Goal: Information Seeking & Learning: Learn about a topic

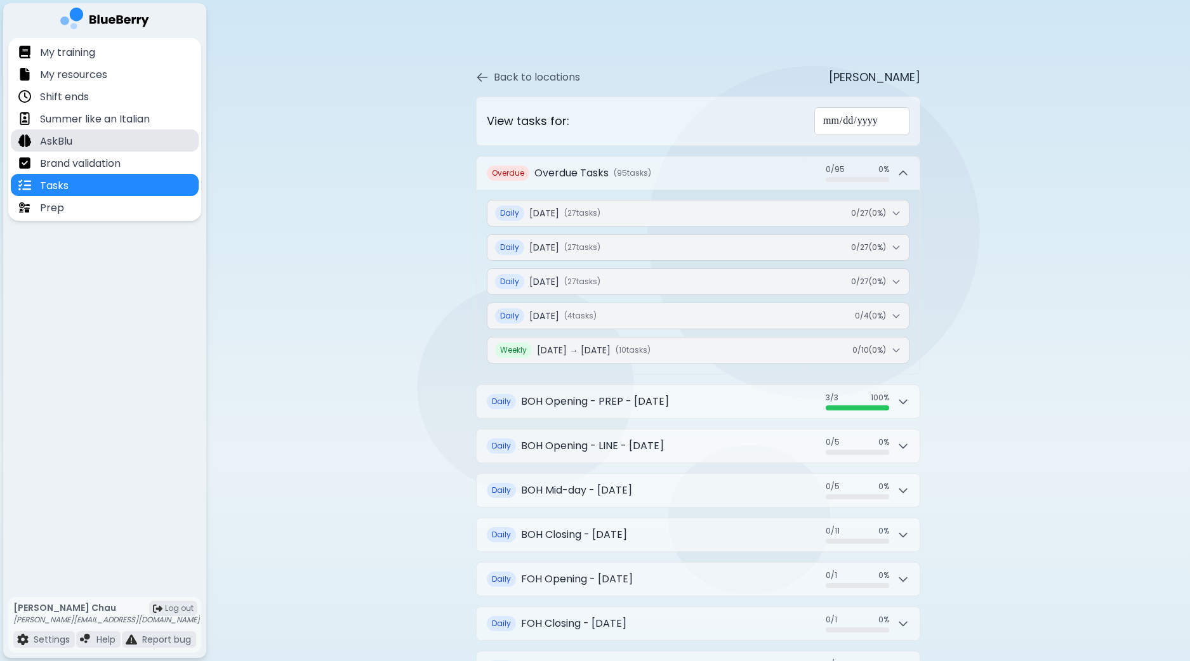
scroll to position [65, 0]
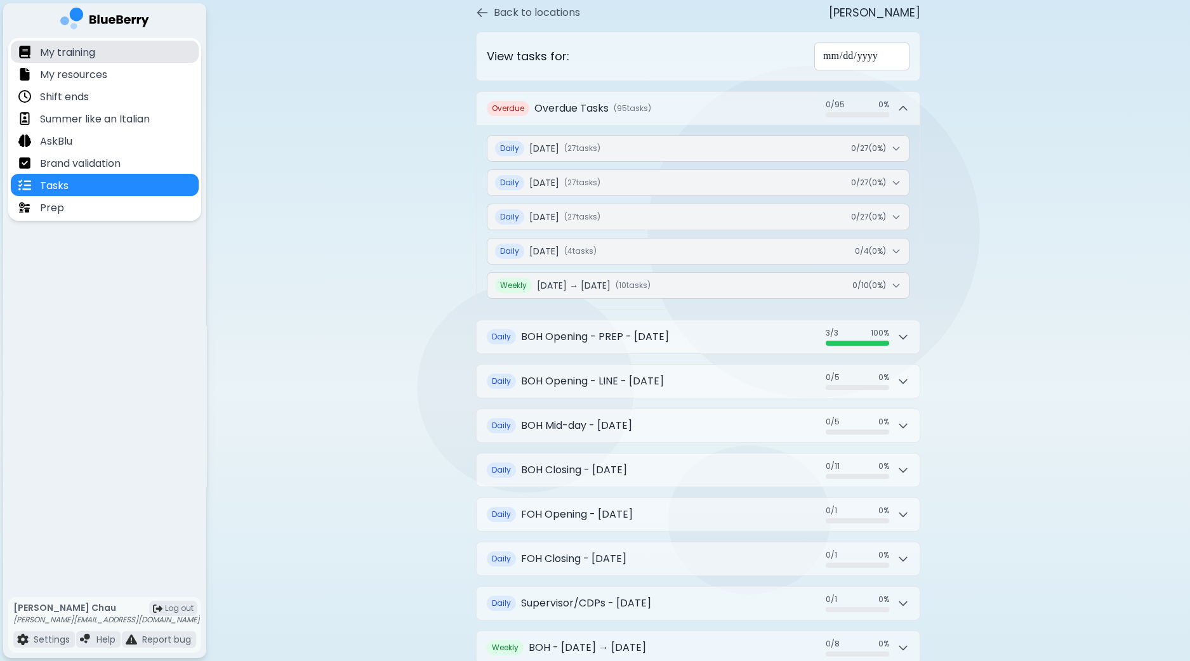
click at [47, 47] on p "My training" at bounding box center [67, 52] width 55 height 15
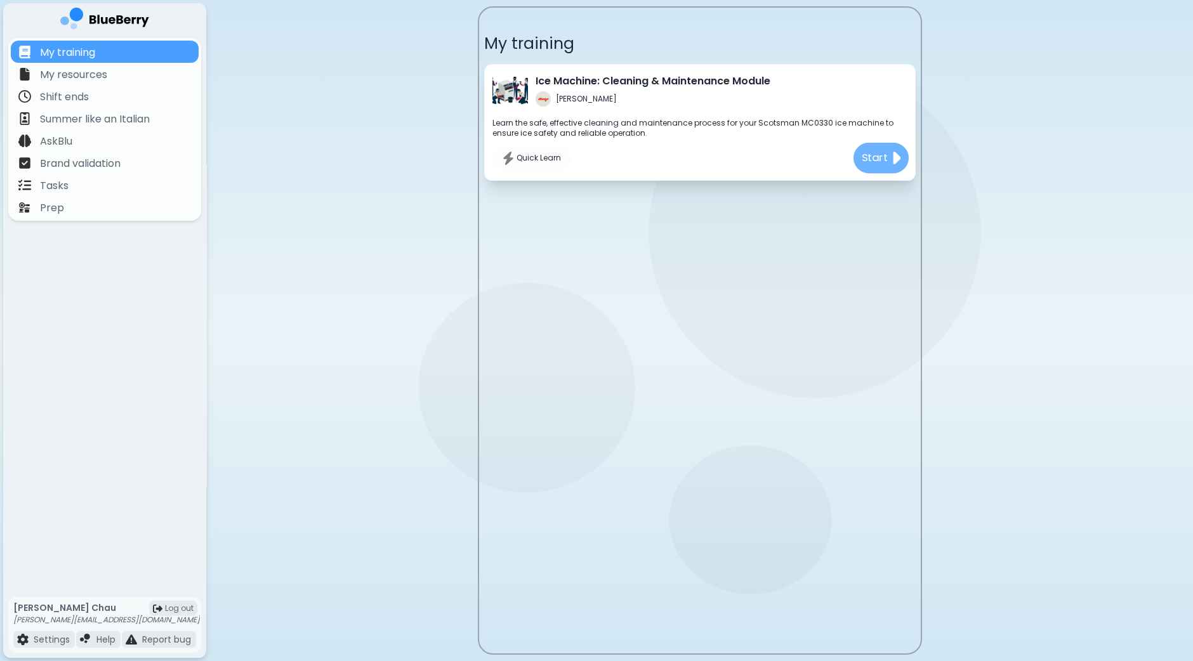
click at [896, 151] on img at bounding box center [895, 158] width 10 height 20
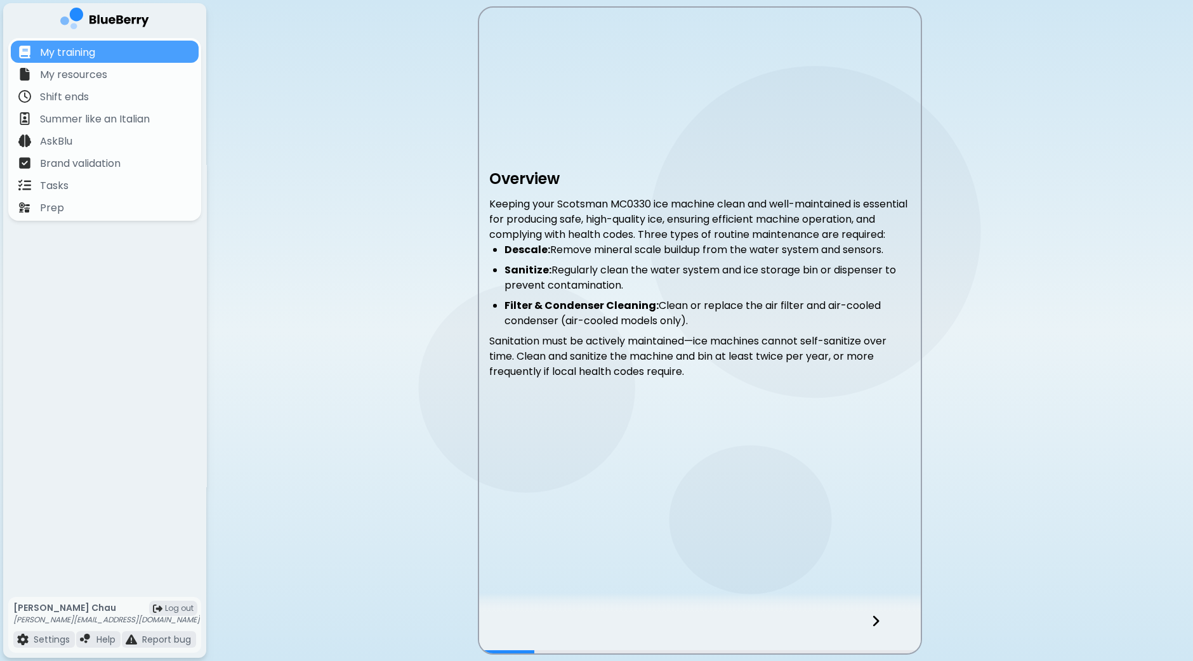
click at [876, 625] on icon at bounding box center [875, 621] width 9 height 14
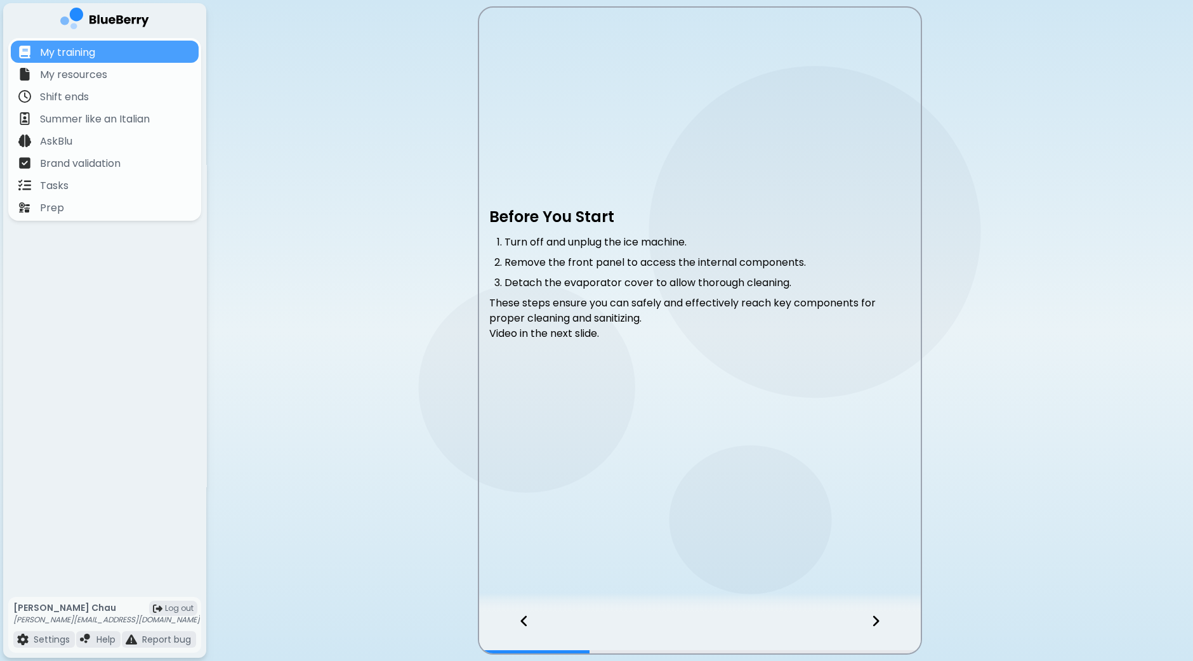
click at [876, 625] on icon at bounding box center [875, 621] width 9 height 14
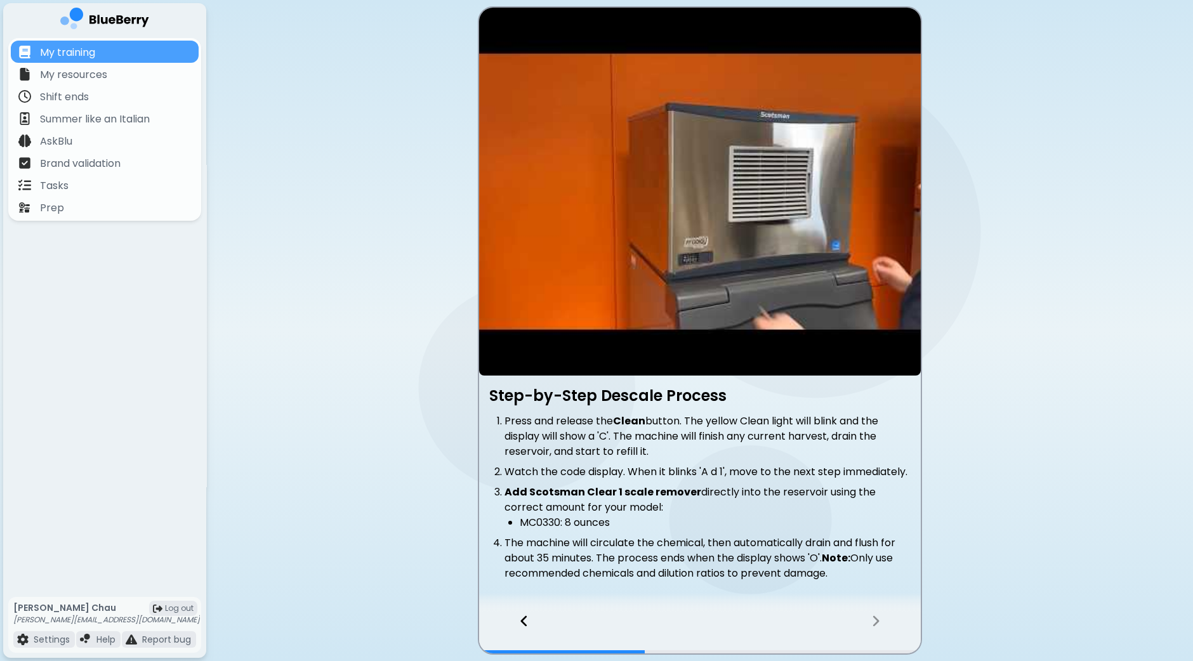
click at [697, 187] on article at bounding box center [700, 192] width 442 height 368
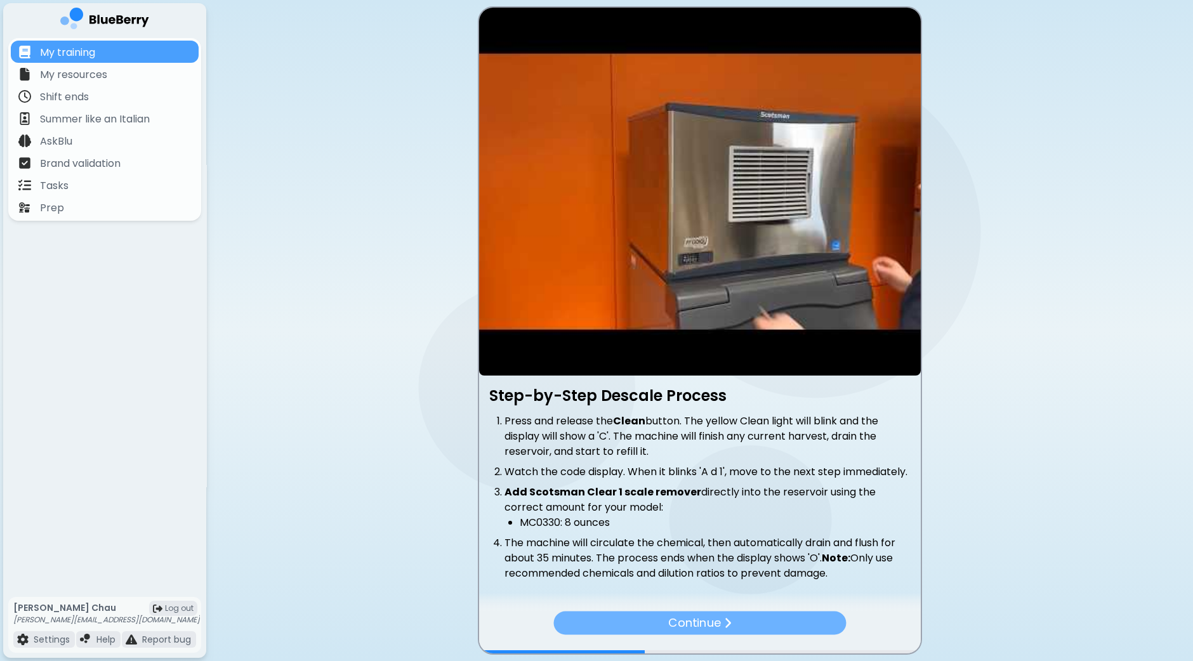
click at [714, 624] on p "Continue" at bounding box center [694, 623] width 53 height 18
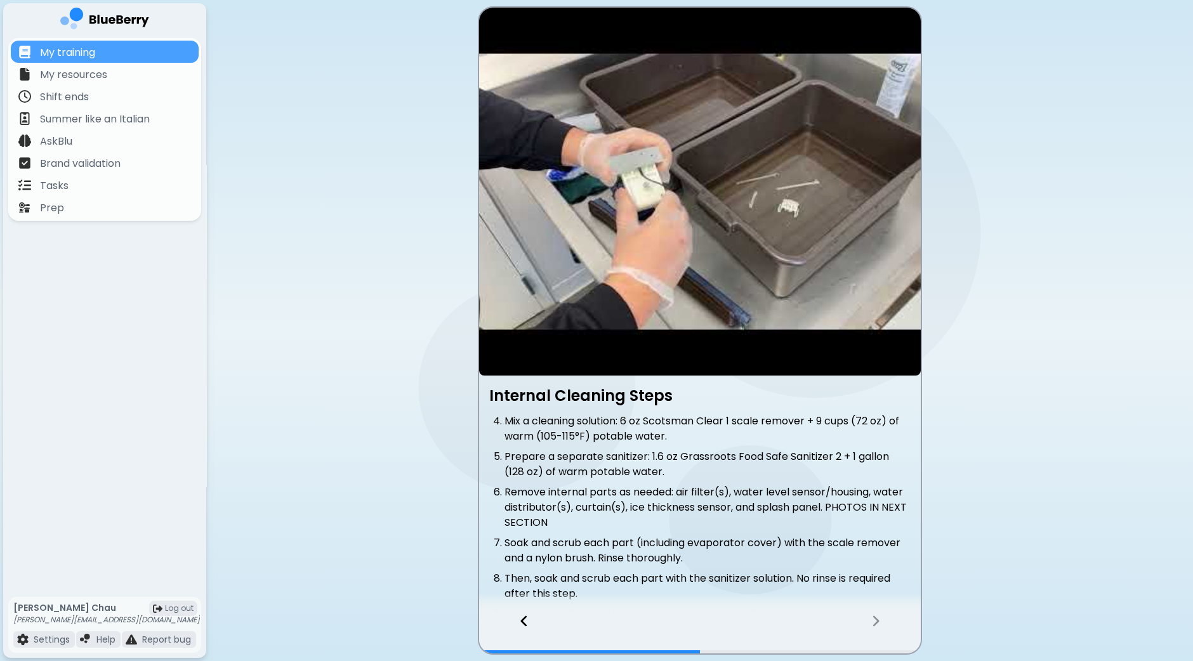
click at [874, 618] on icon at bounding box center [876, 621] width 6 height 11
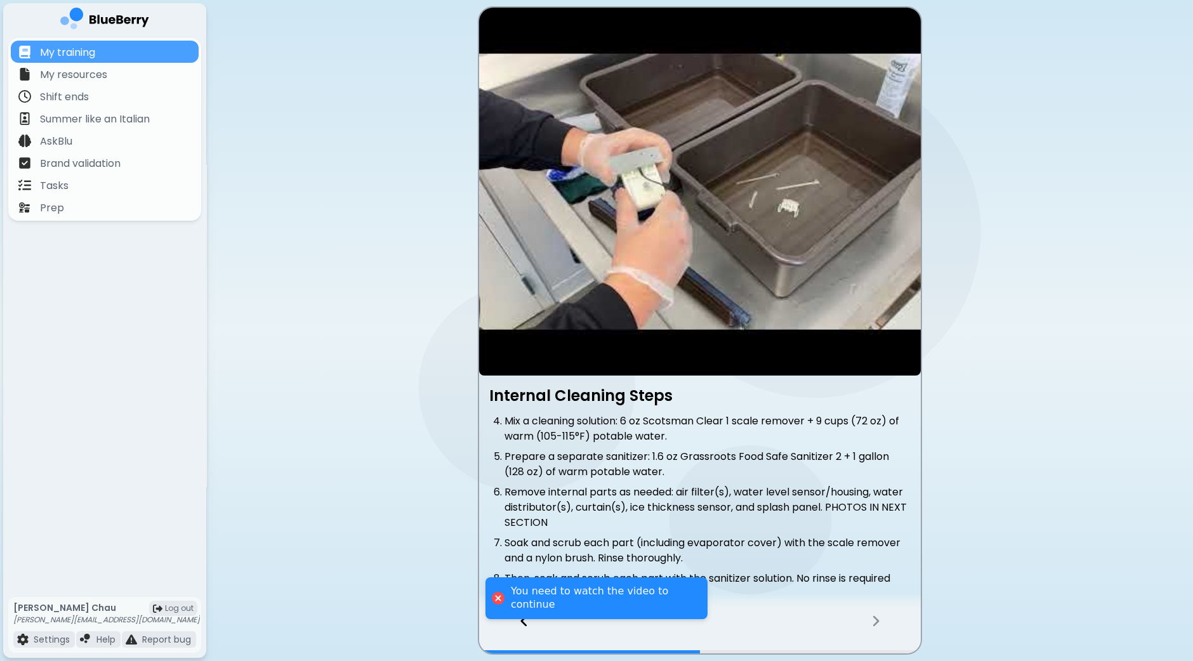
click at [701, 173] on article at bounding box center [700, 192] width 442 height 368
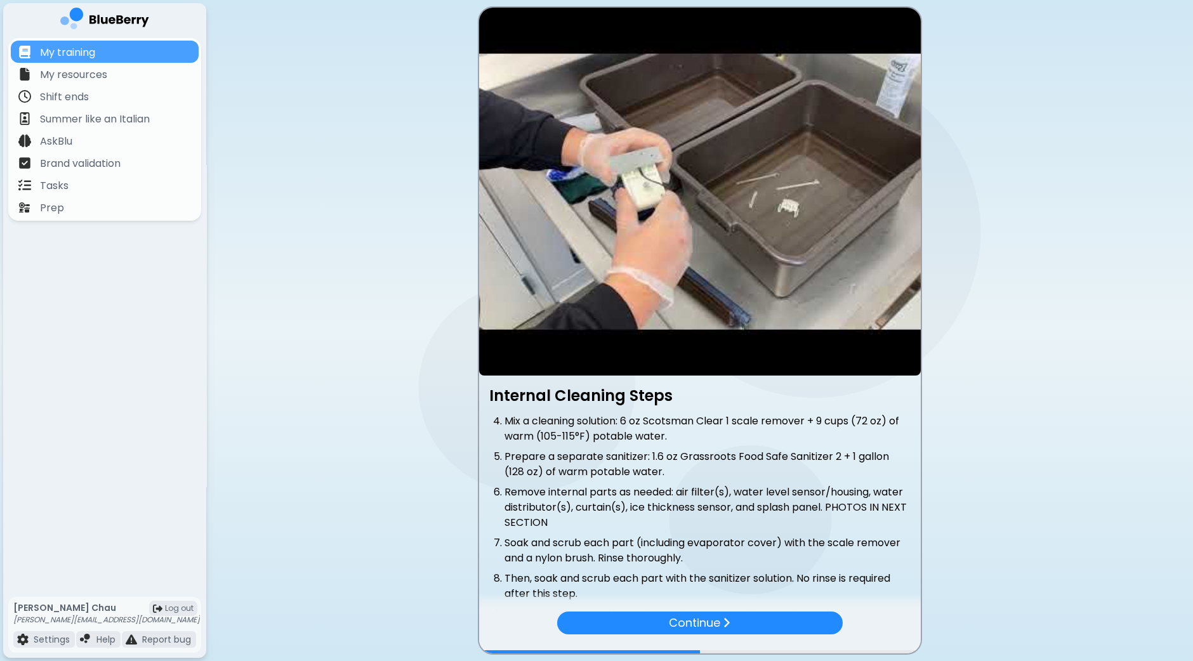
scroll to position [147, 0]
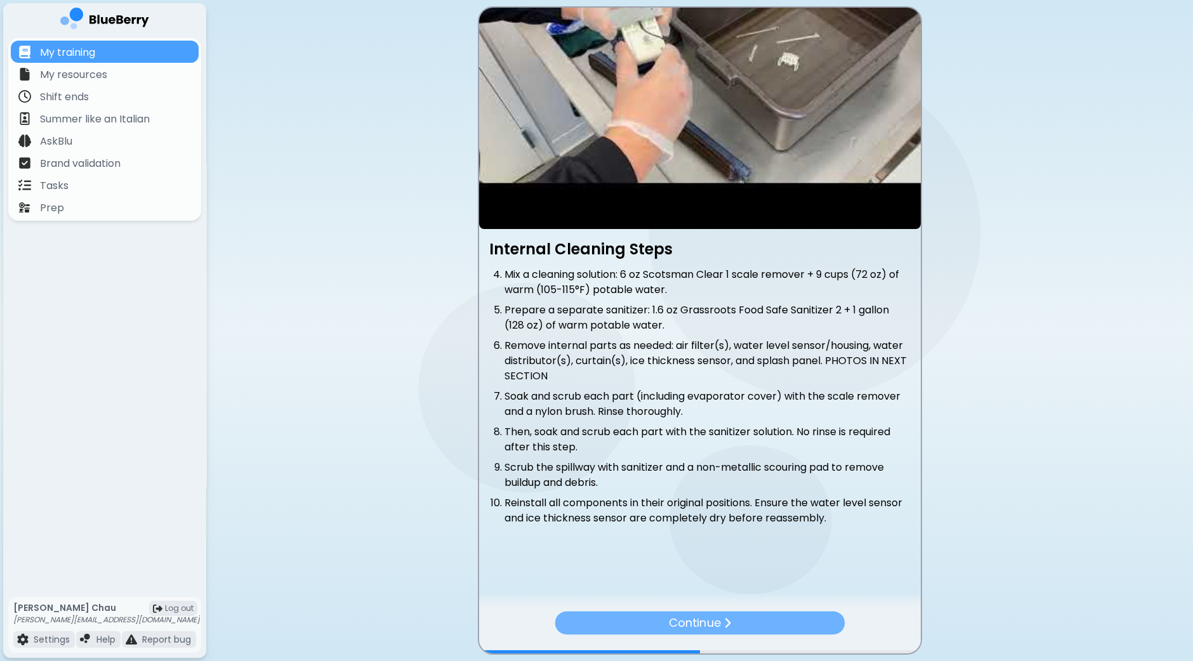
click at [736, 627] on div "Continue" at bounding box center [700, 622] width 290 height 23
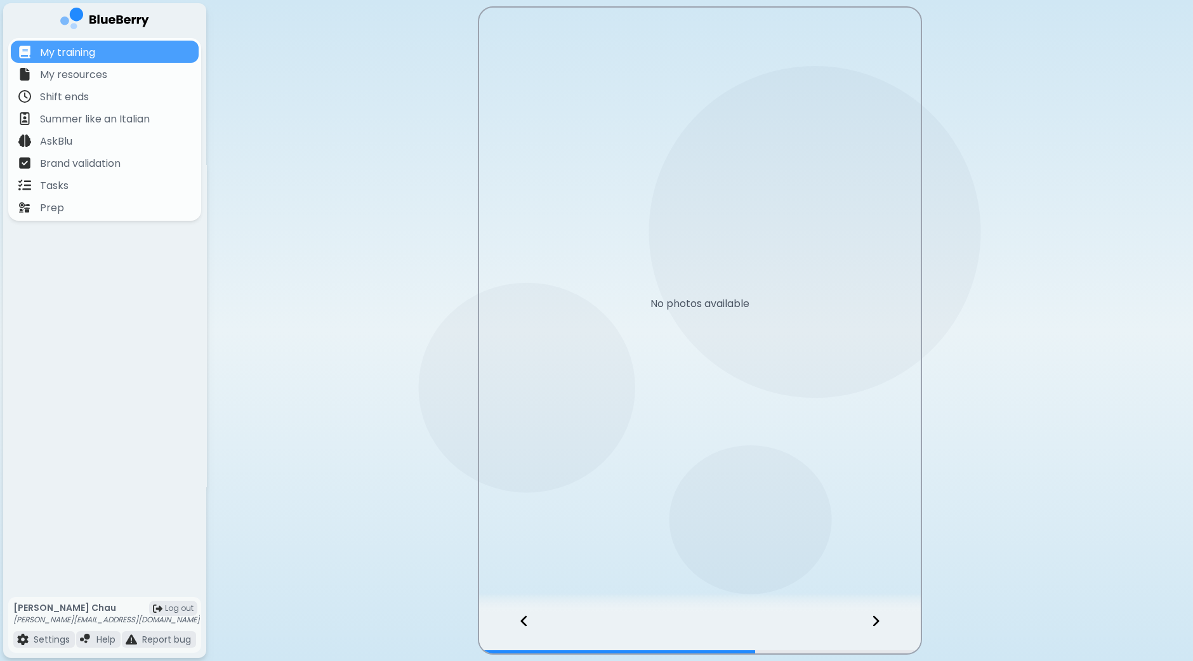
click at [876, 621] on icon at bounding box center [875, 621] width 9 height 14
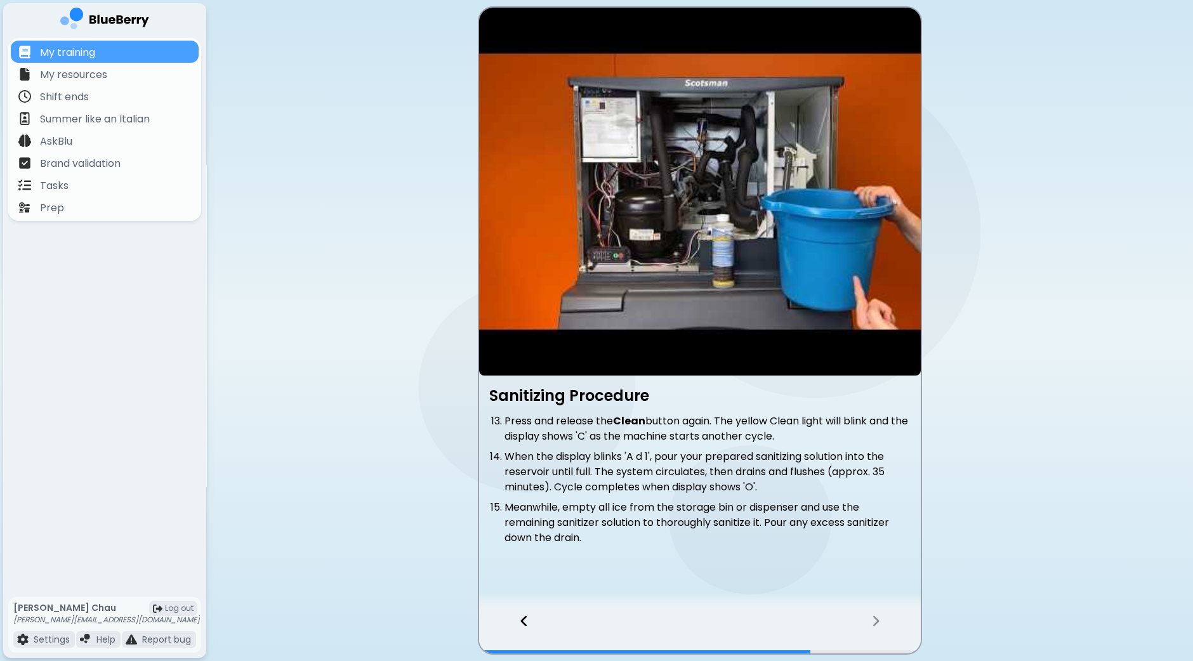
click at [714, 193] on article at bounding box center [700, 192] width 442 height 368
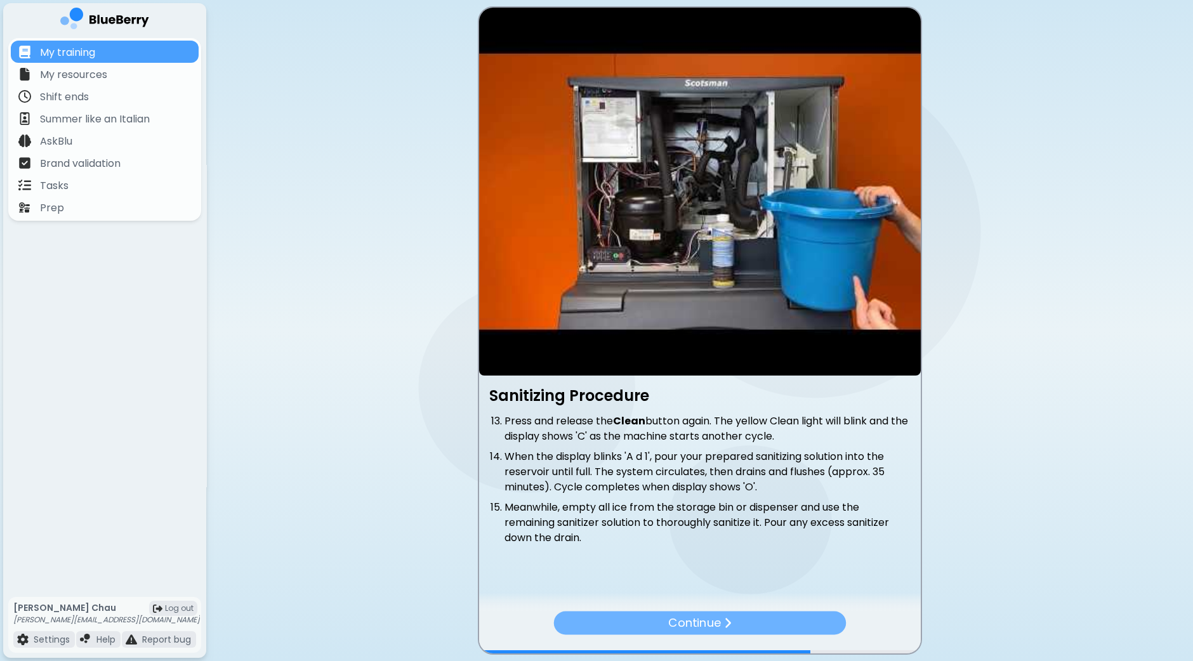
click at [791, 631] on div "Continue" at bounding box center [699, 622] width 293 height 23
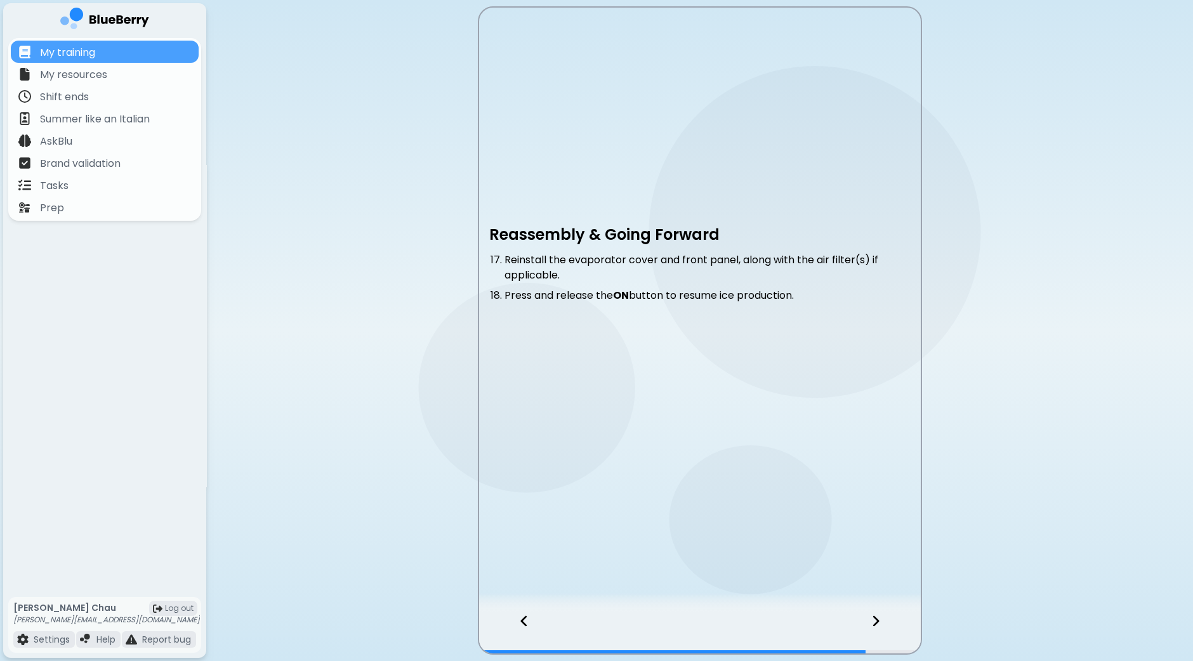
click at [883, 620] on div at bounding box center [883, 633] width 75 height 42
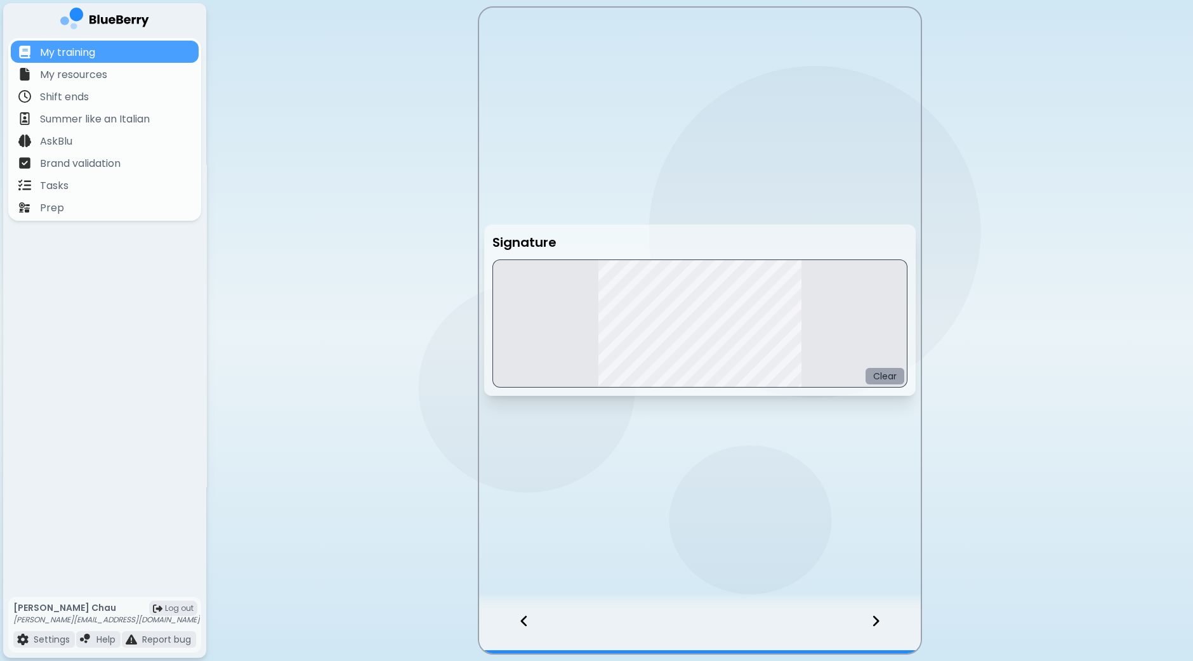
click at [888, 376] on button "Clear" at bounding box center [885, 376] width 39 height 16
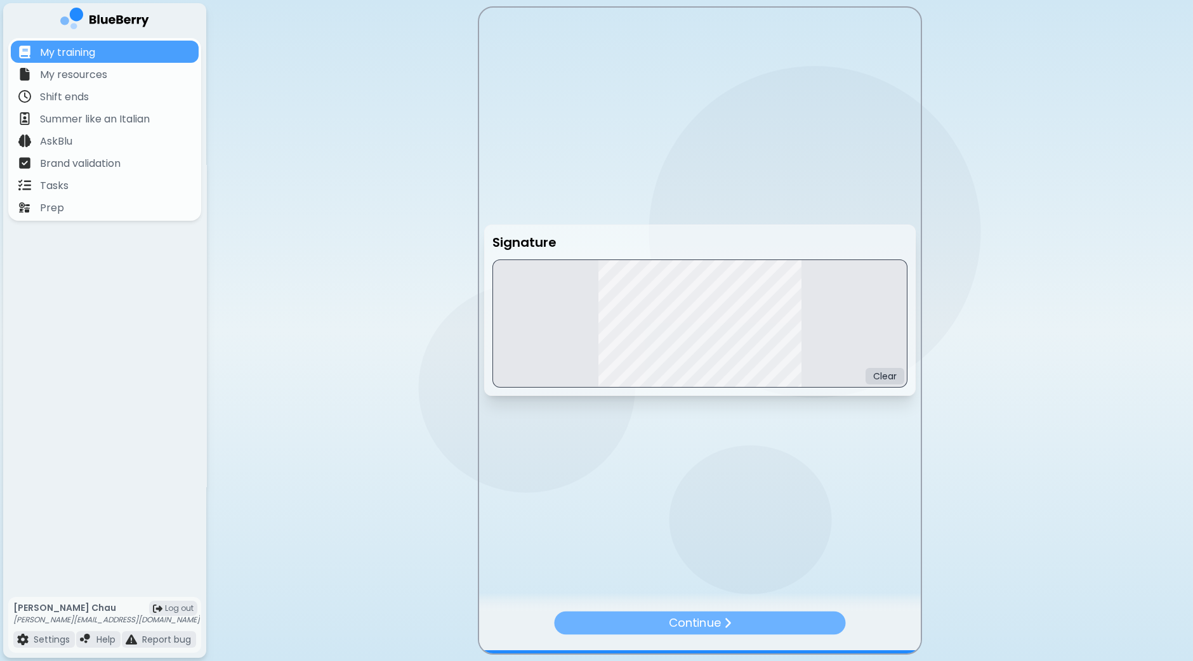
click at [718, 624] on p "Continue" at bounding box center [694, 623] width 53 height 18
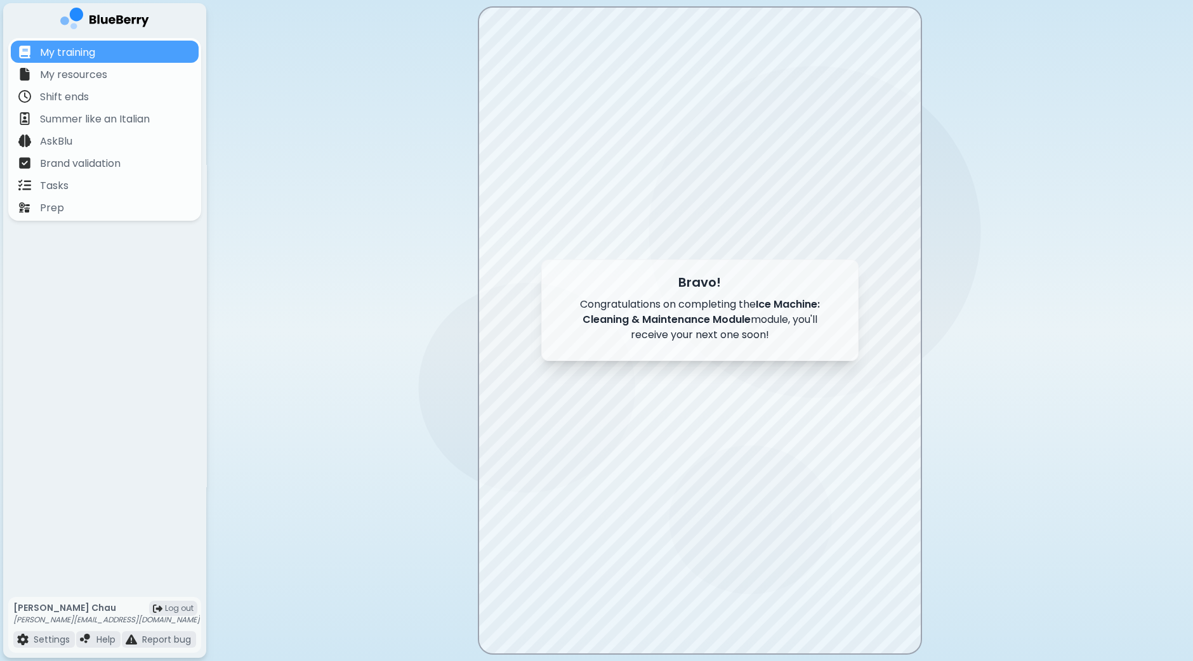
click at [605, 360] on div "Bravo! Congratulations on completing the Ice Machine: Cleaning & Maintenance Mo…" at bounding box center [699, 311] width 317 height 102
click at [86, 185] on div "Tasks" at bounding box center [105, 185] width 188 height 22
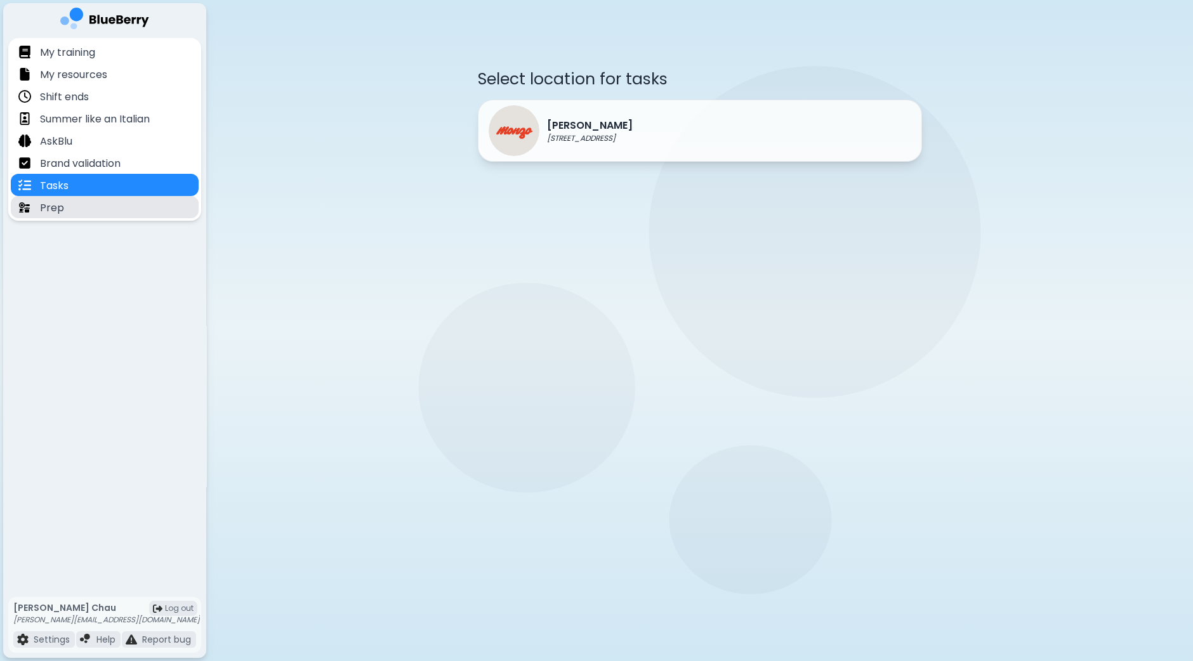
click at [60, 206] on p "Prep" at bounding box center [52, 208] width 24 height 15
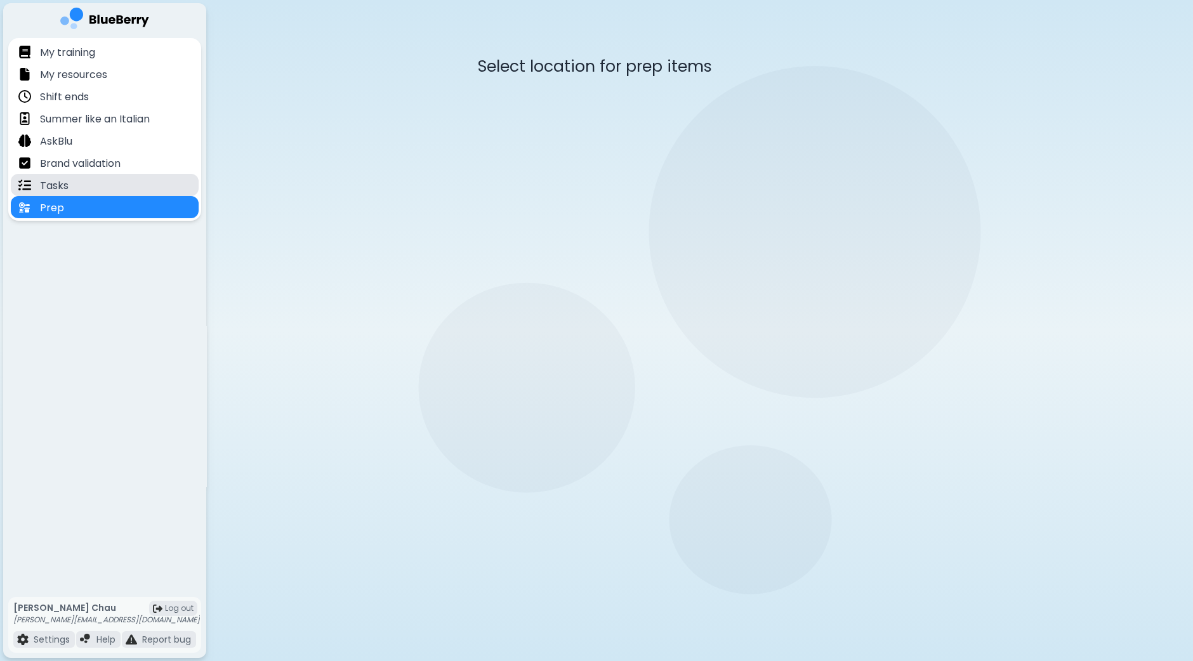
click at [77, 180] on div "Tasks" at bounding box center [105, 185] width 188 height 22
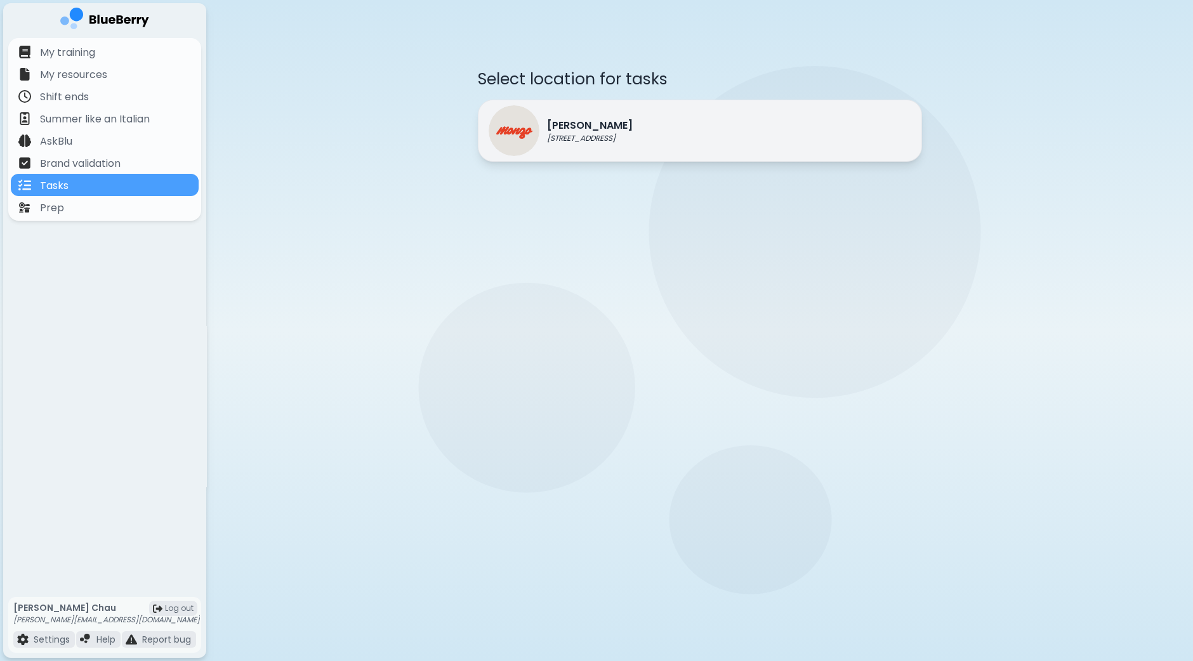
click at [695, 131] on div "[PERSON_NAME] [STREET_ADDRESS]" at bounding box center [700, 131] width 444 height 62
